Goal: Information Seeking & Learning: Learn about a topic

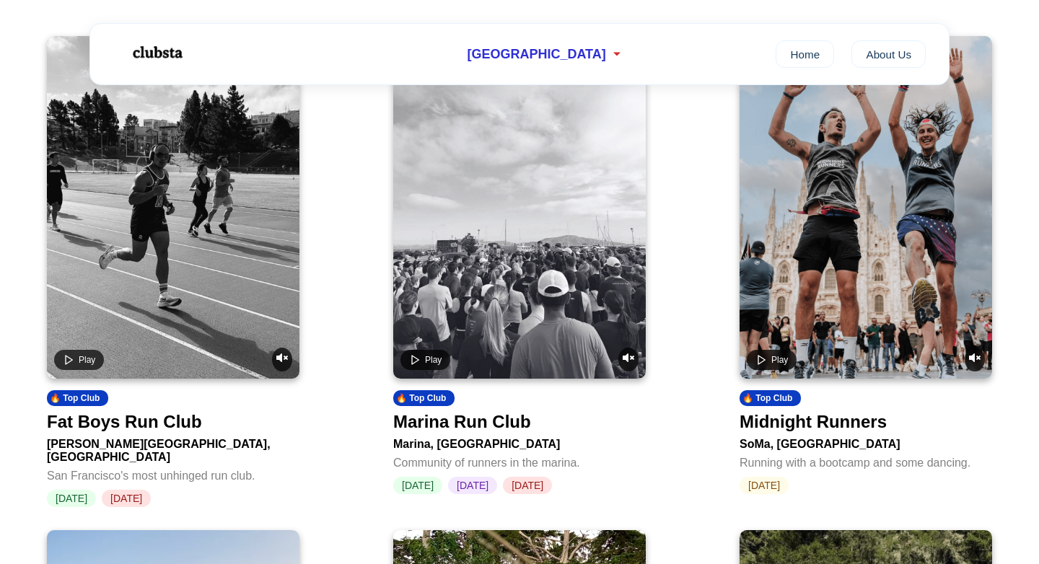
scroll to position [635, 0]
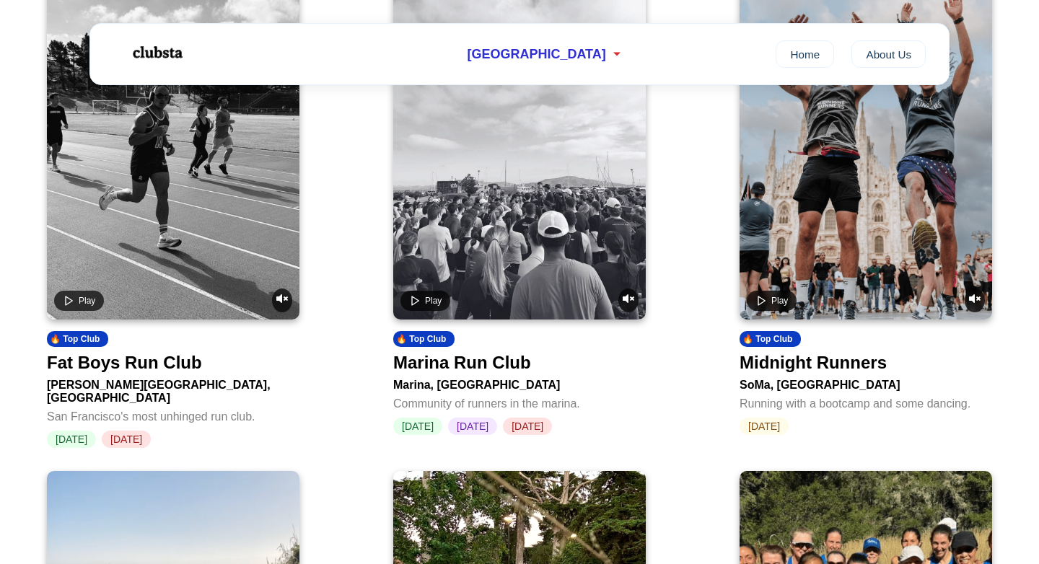
click at [881, 373] on div "Midnight Runners" at bounding box center [813, 363] width 147 height 20
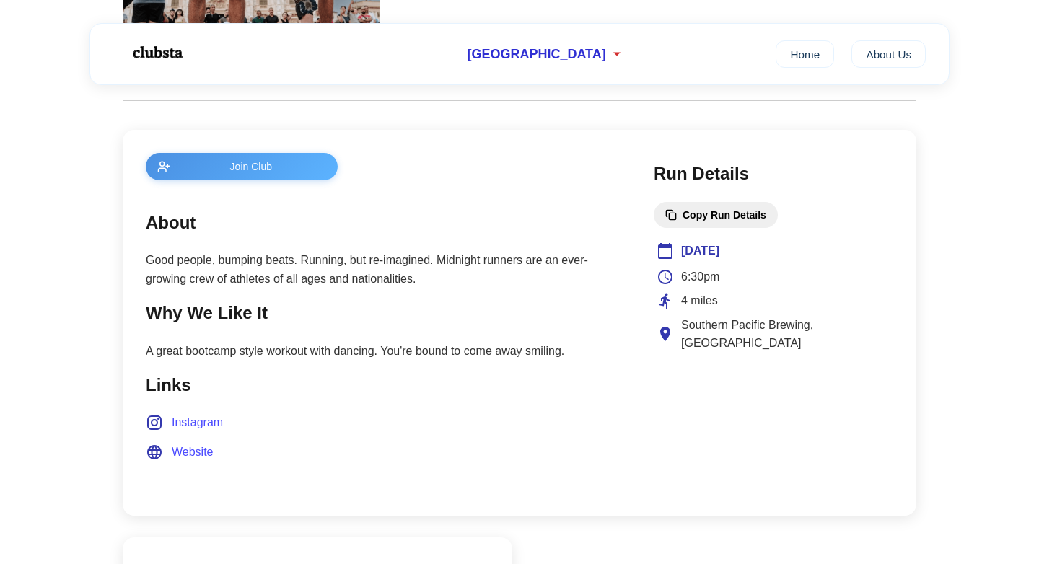
scroll to position [489, 0]
click at [397, 354] on p "A great bootcamp style workout with dancing. You're bound to come away smiling." at bounding box center [385, 352] width 479 height 19
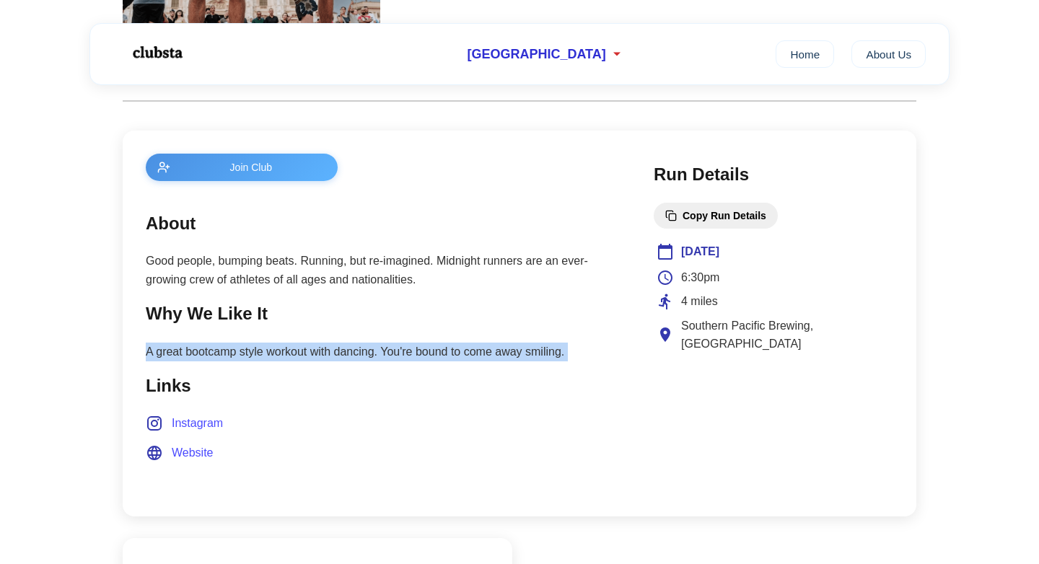
click at [397, 354] on p "A great bootcamp style workout with dancing. You're bound to come away smiling." at bounding box center [385, 352] width 479 height 19
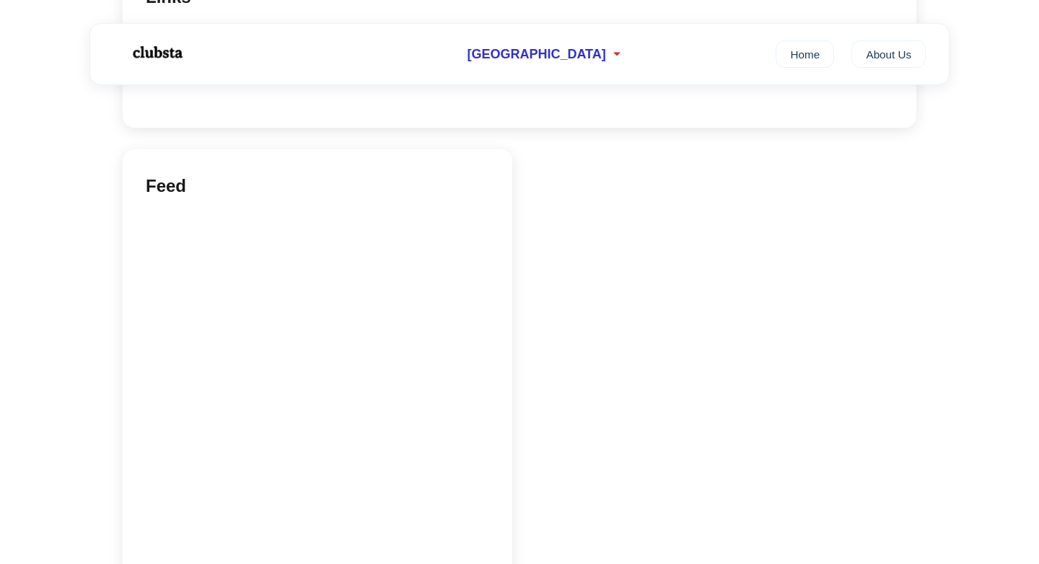
scroll to position [915, 0]
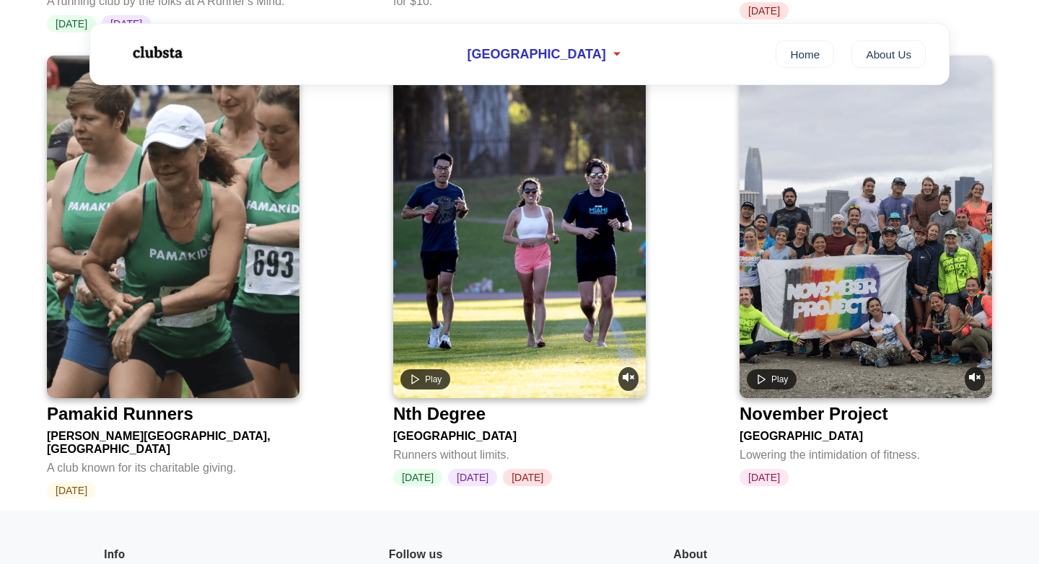
scroll to position [3745, 0]
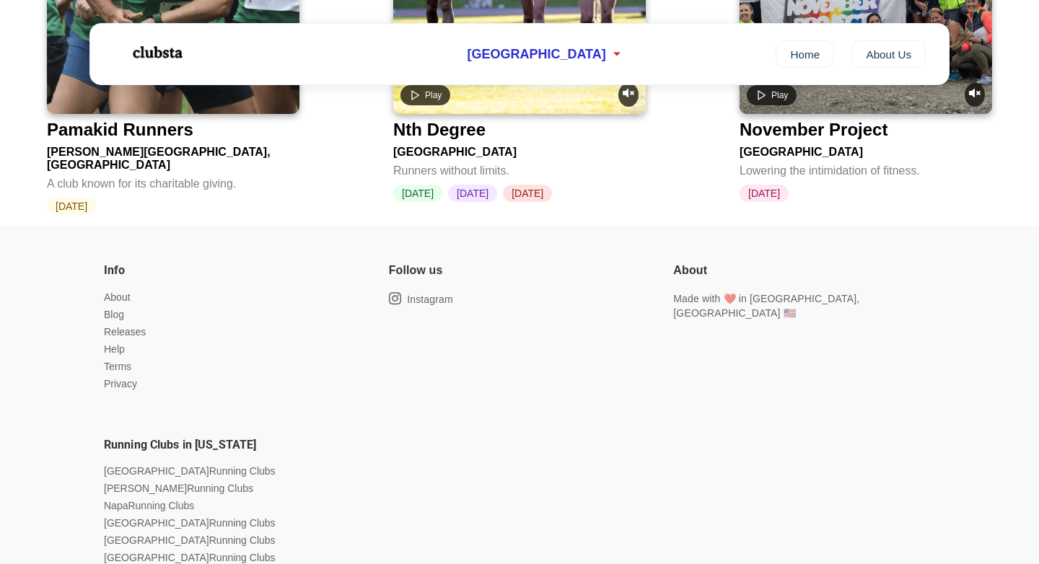
drag, startPoint x: 249, startPoint y: 240, endPoint x: 802, endPoint y: 14, distance: 597.0
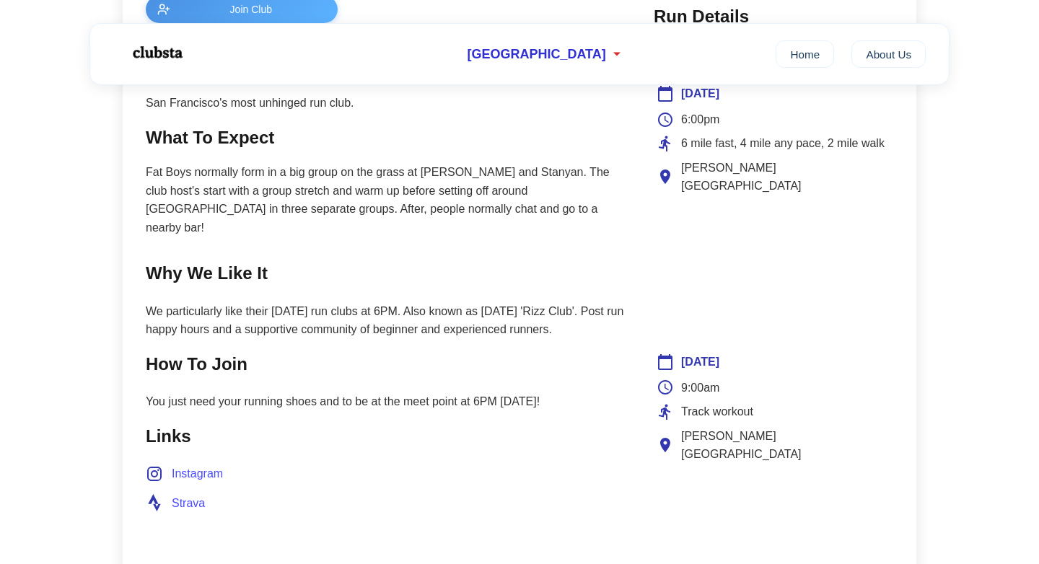
scroll to position [651, 0]
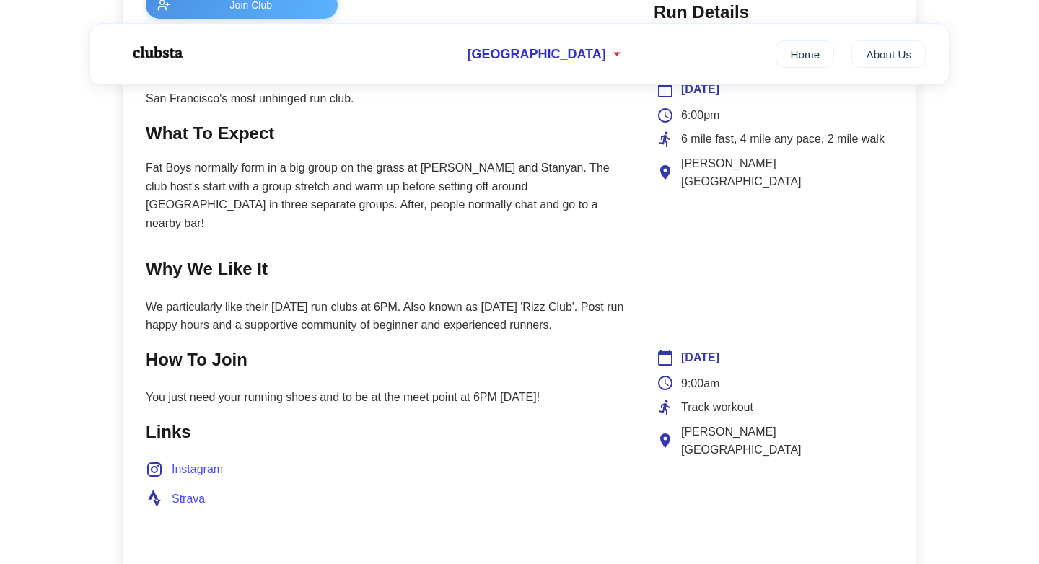
click at [222, 194] on p "Fat Boys normally form in a big group on the grass at Haight and Stanyan. The c…" at bounding box center [385, 196] width 479 height 74
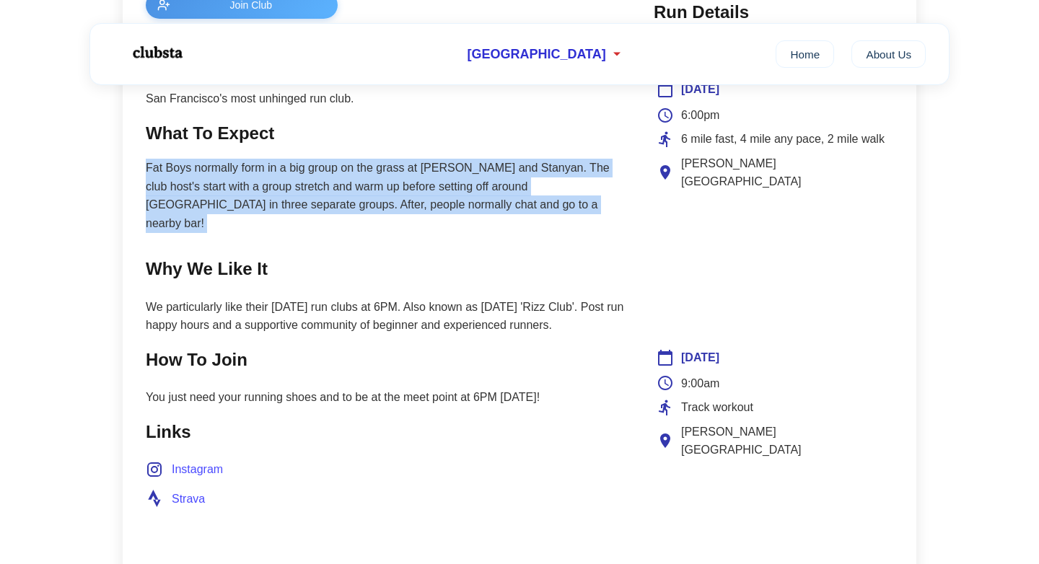
click at [222, 194] on p "Fat Boys normally form in a big group on the grass at Haight and Stanyan. The c…" at bounding box center [385, 196] width 479 height 74
click at [271, 205] on p "Fat Boys normally form in a big group on the grass at Haight and Stanyan. The c…" at bounding box center [385, 196] width 479 height 74
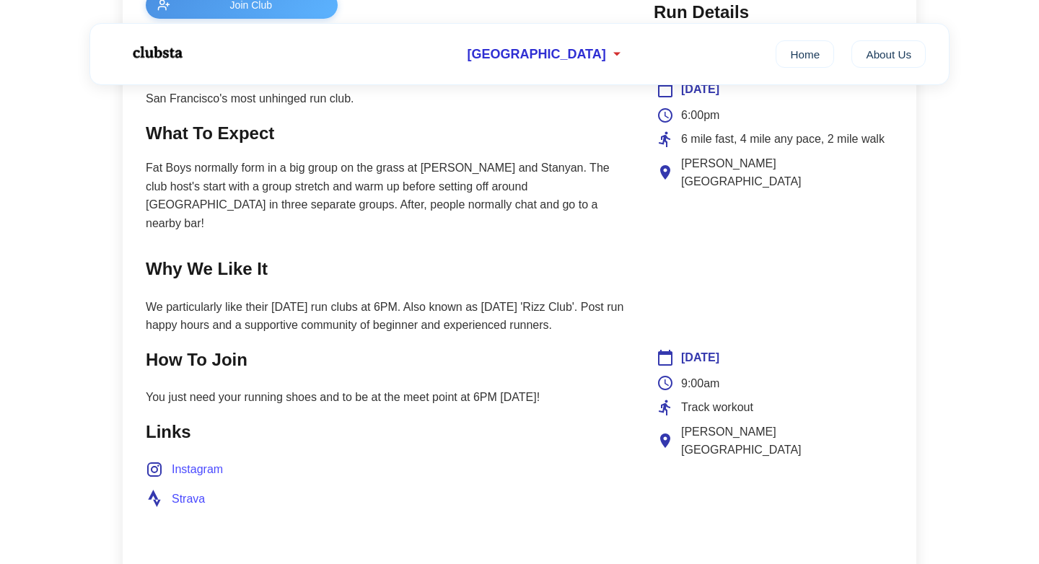
click at [360, 301] on p "We particularly like their Tuesday run clubs at 6PM. Also known as Tuesday 'Riz…" at bounding box center [385, 316] width 479 height 37
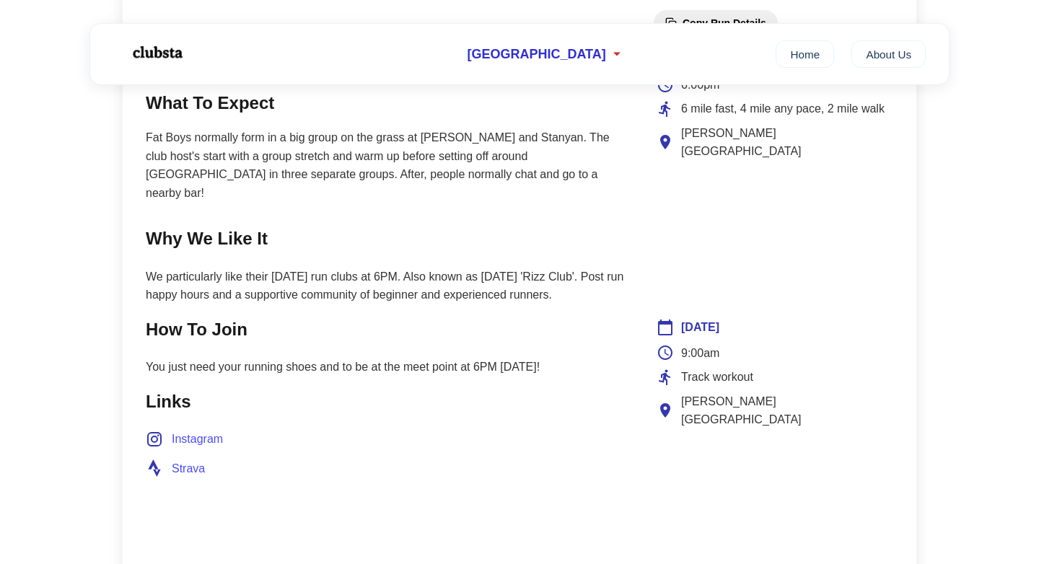
scroll to position [725, 0]
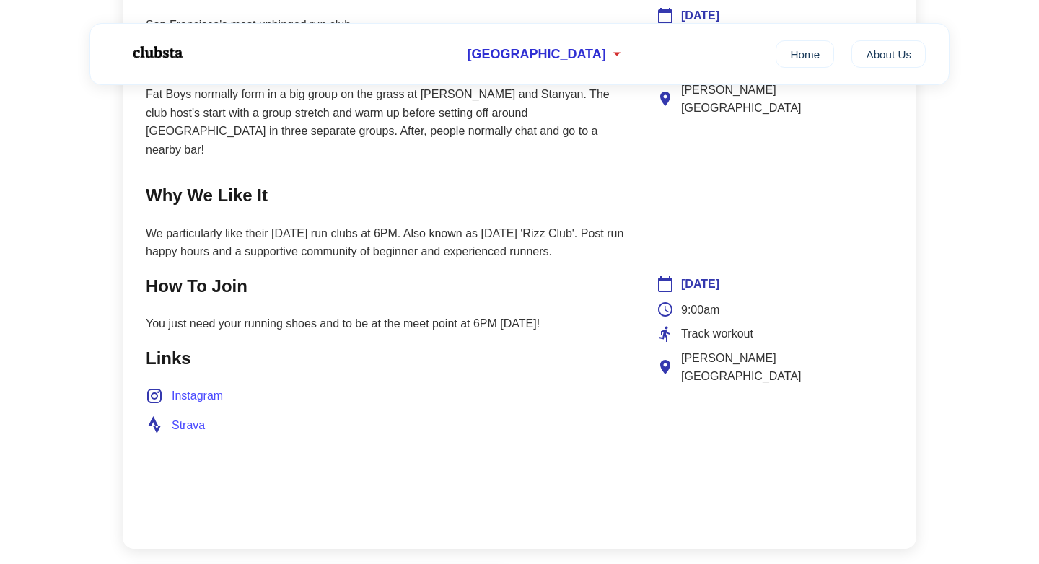
click at [346, 236] on p "We particularly like their Tuesday run clubs at 6PM. Also known as Tuesday 'Riz…" at bounding box center [385, 242] width 479 height 37
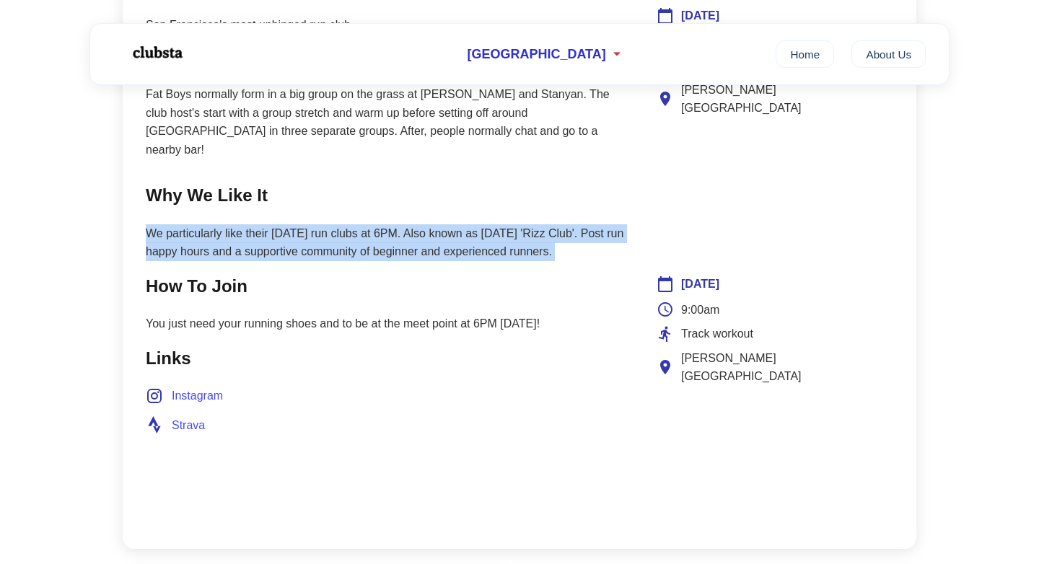
click at [346, 236] on p "We particularly like their Tuesday run clubs at 6PM. Also known as Tuesday 'Riz…" at bounding box center [385, 242] width 479 height 37
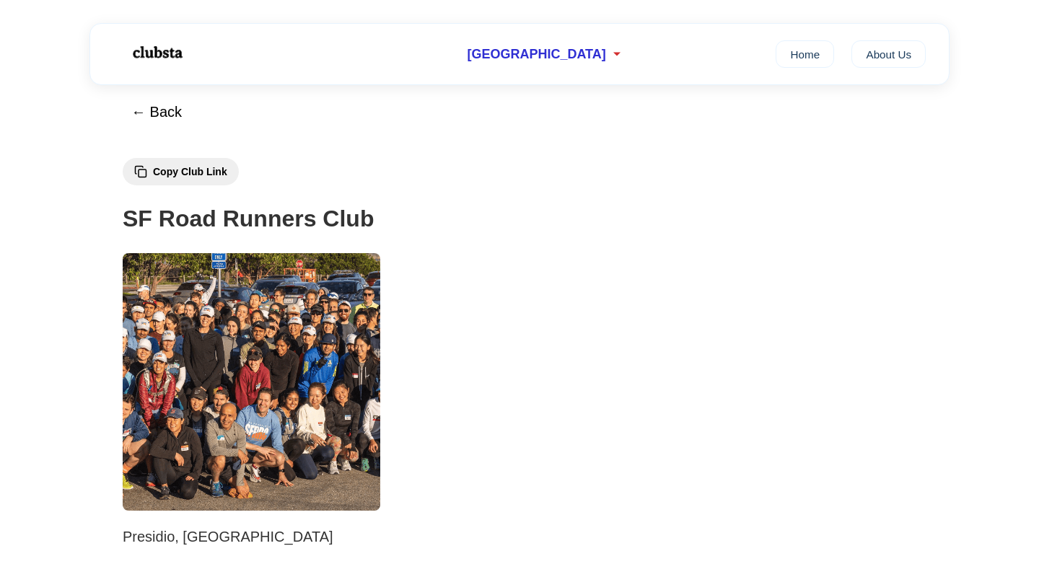
scroll to position [518, 0]
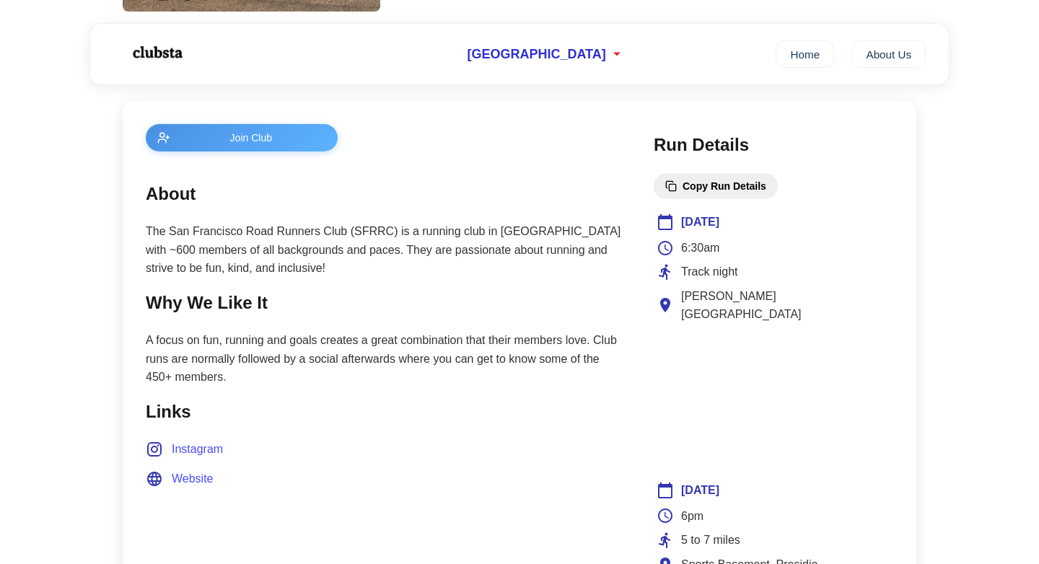
click at [326, 258] on p "The San Francisco Road Runners Club (SFRRC) is a running club in [GEOGRAPHIC_DA…" at bounding box center [385, 250] width 479 height 56
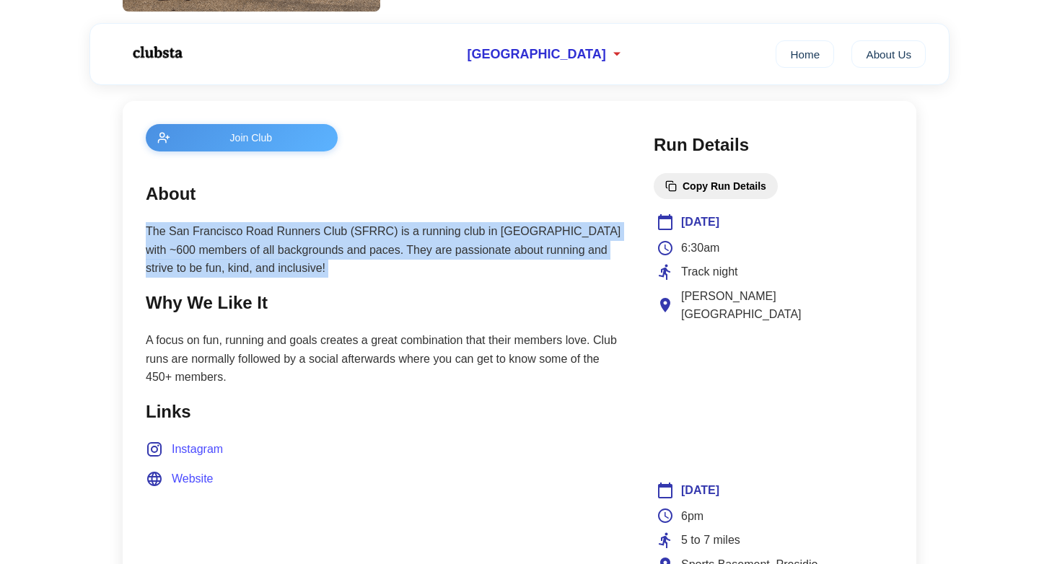
click at [326, 258] on p "The San Francisco Road Runners Club (SFRRC) is a running club in [GEOGRAPHIC_DA…" at bounding box center [385, 250] width 479 height 56
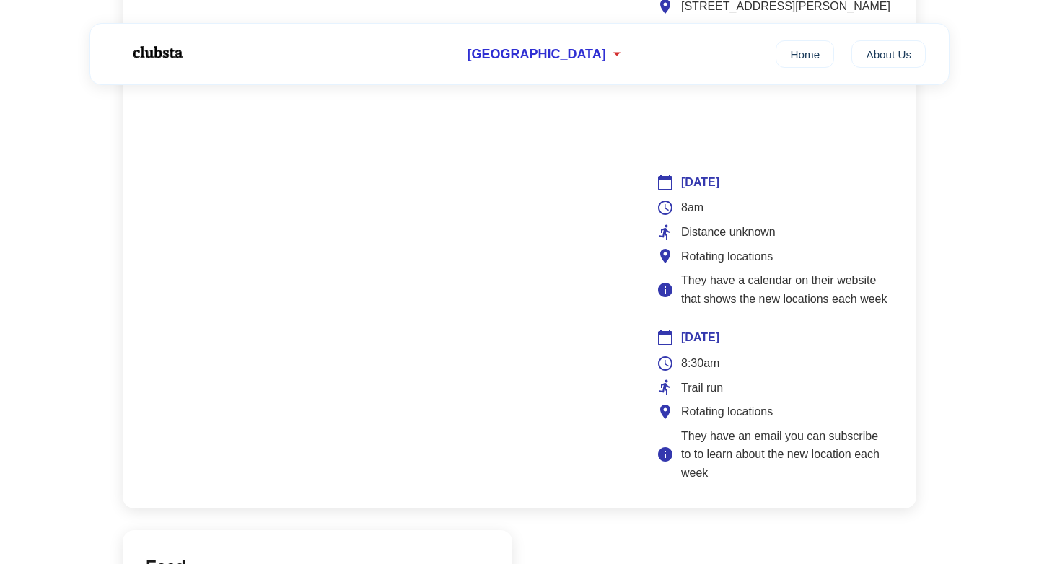
scroll to position [1328, 0]
click at [713, 197] on div "8am" at bounding box center [774, 206] width 234 height 19
drag, startPoint x: 713, startPoint y: 193, endPoint x: 738, endPoint y: 266, distance: 77.2
click at [724, 233] on div "8am Distance unknown Rotating locations They have a calendar on their website t…" at bounding box center [774, 252] width 234 height 110
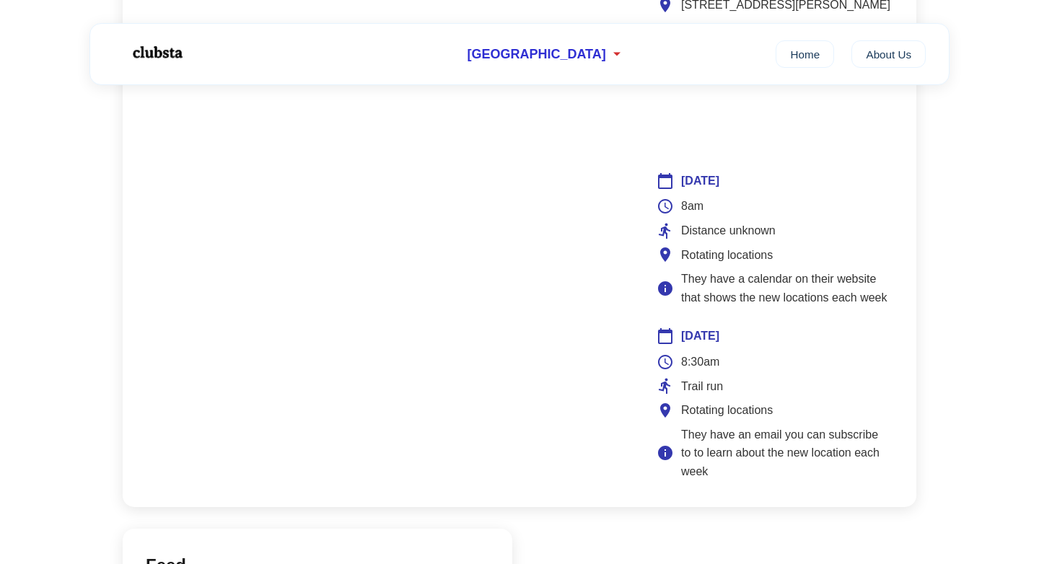
click at [753, 296] on span "They have a calendar on their website that shows the new locations each week" at bounding box center [785, 288] width 209 height 37
